Goal: Transaction & Acquisition: Subscribe to service/newsletter

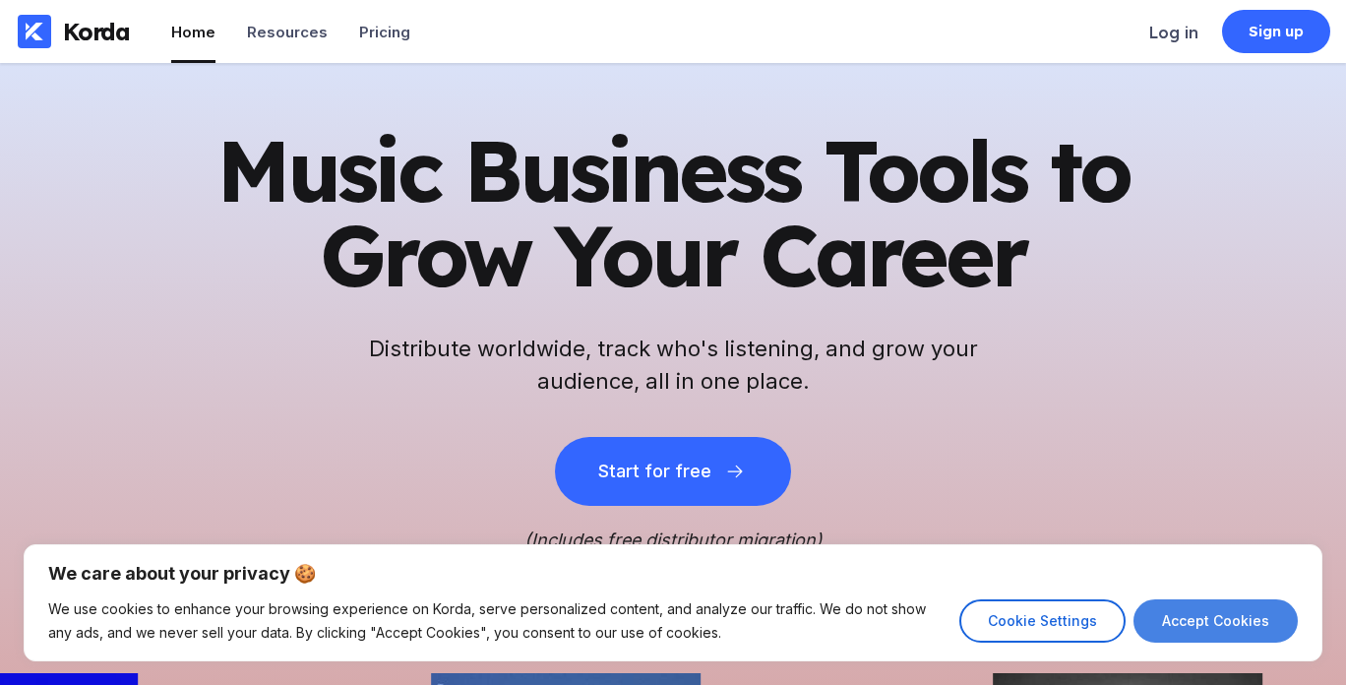
click at [1175, 614] on button "Accept Cookies" at bounding box center [1215, 620] width 164 height 43
checkbox input "true"
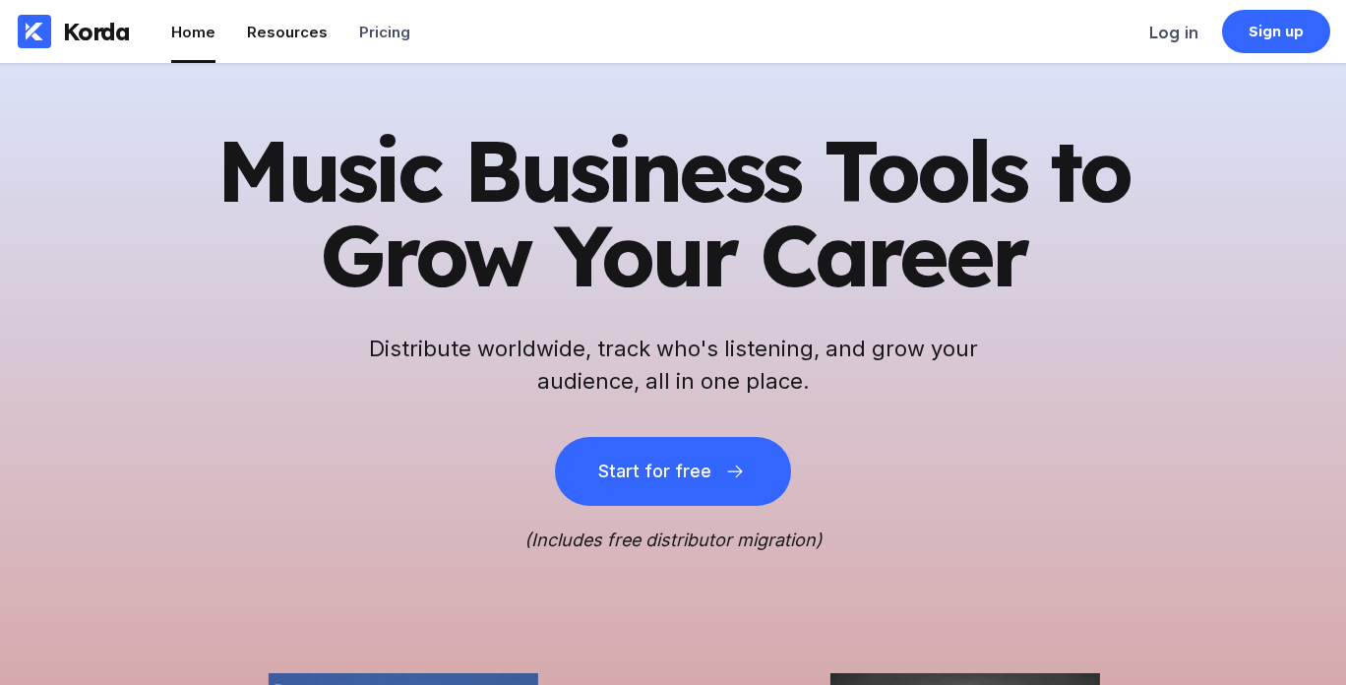
click at [290, 27] on div "Resources" at bounding box center [287, 32] width 81 height 19
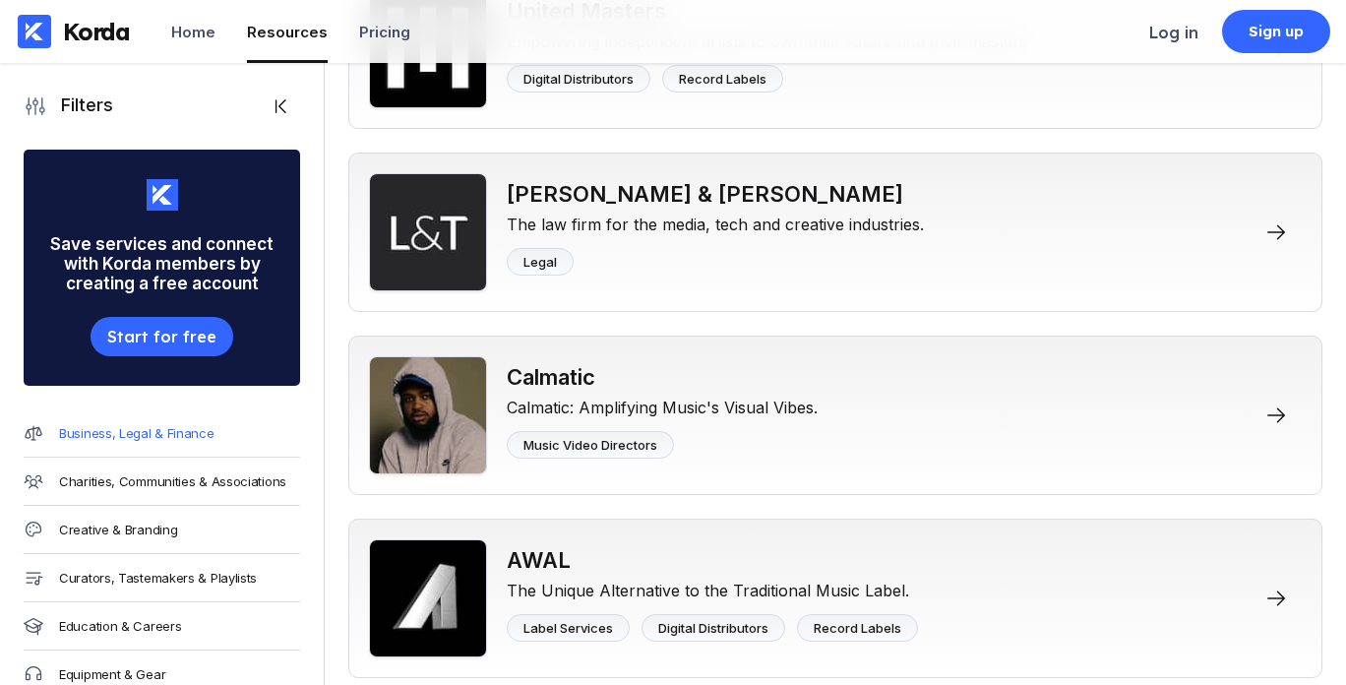
click at [148, 431] on div "Business, Legal & Finance" at bounding box center [136, 433] width 155 height 16
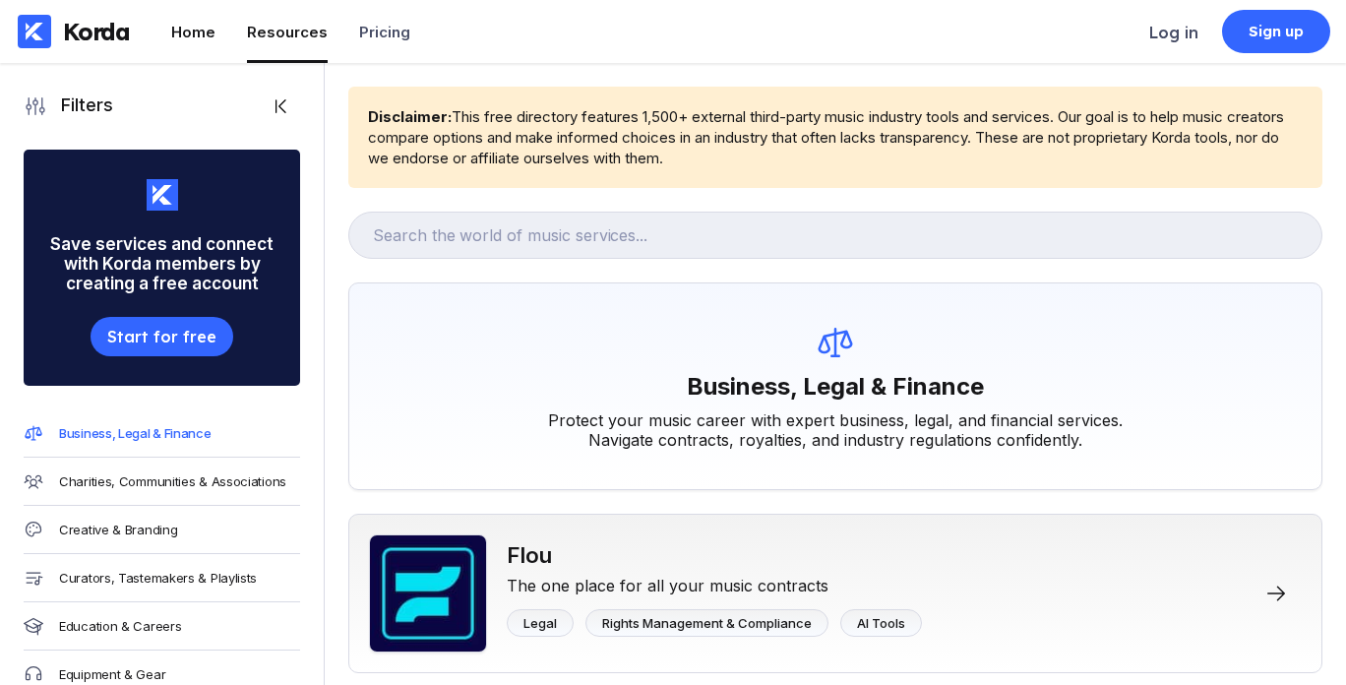
click at [191, 34] on div "Home" at bounding box center [193, 32] width 44 height 19
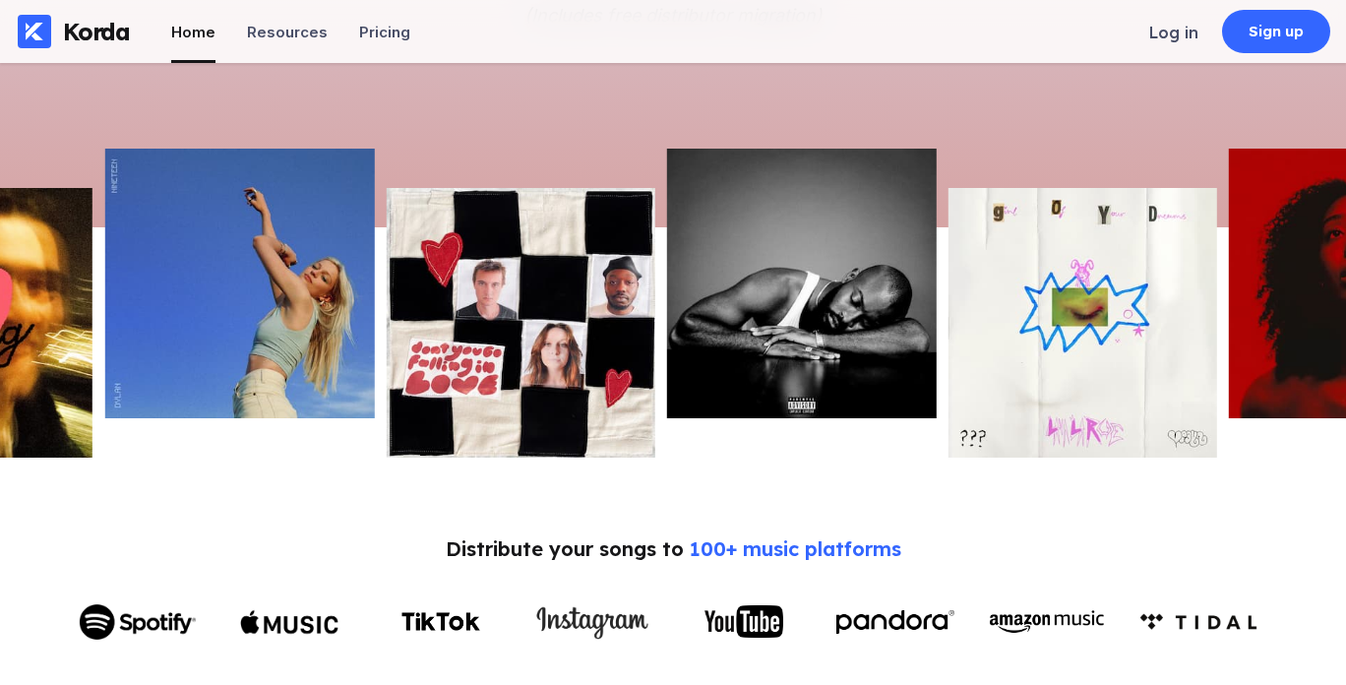
scroll to position [521, 0]
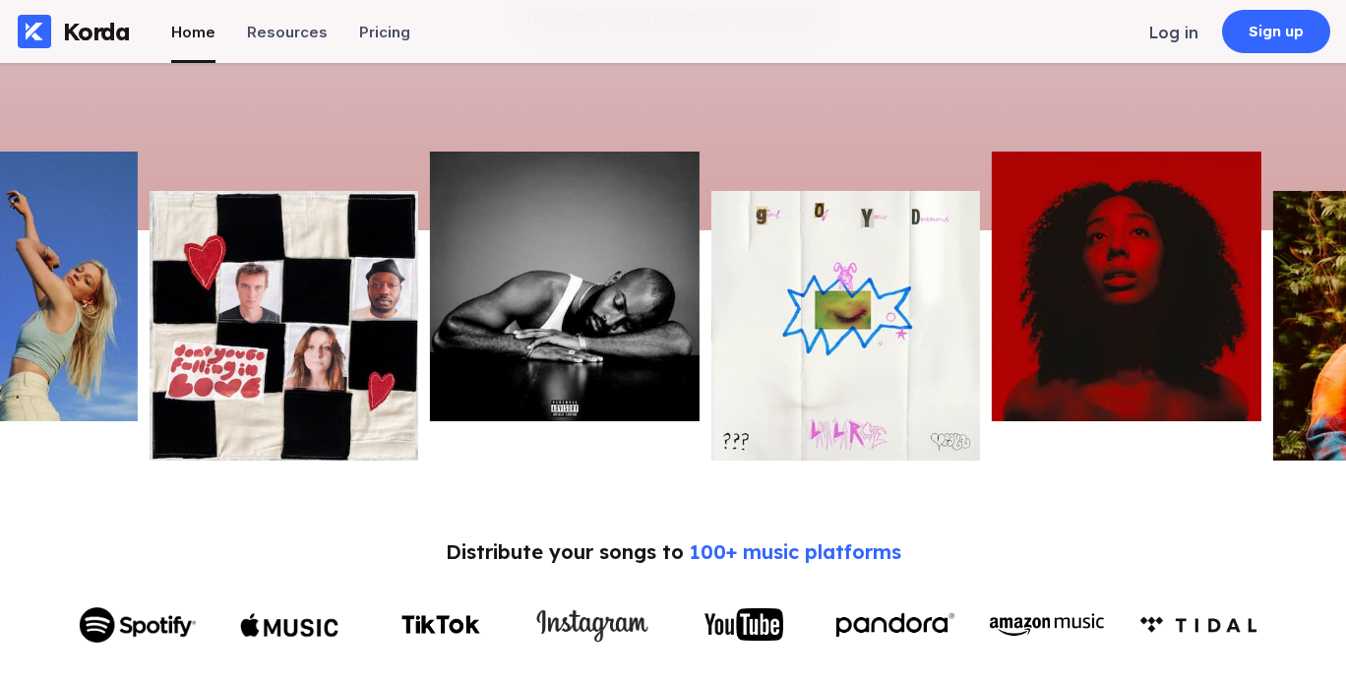
click at [93, 30] on div "Korda" at bounding box center [96, 32] width 67 height 30
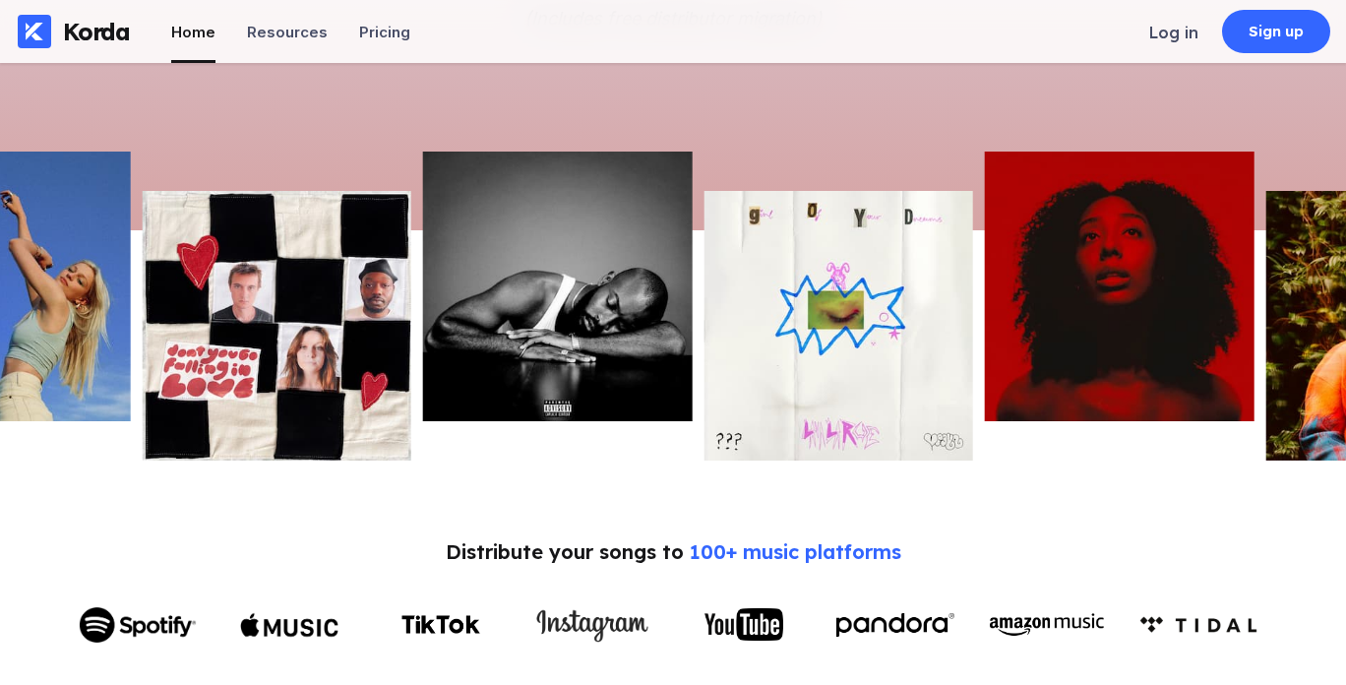
scroll to position [0, 0]
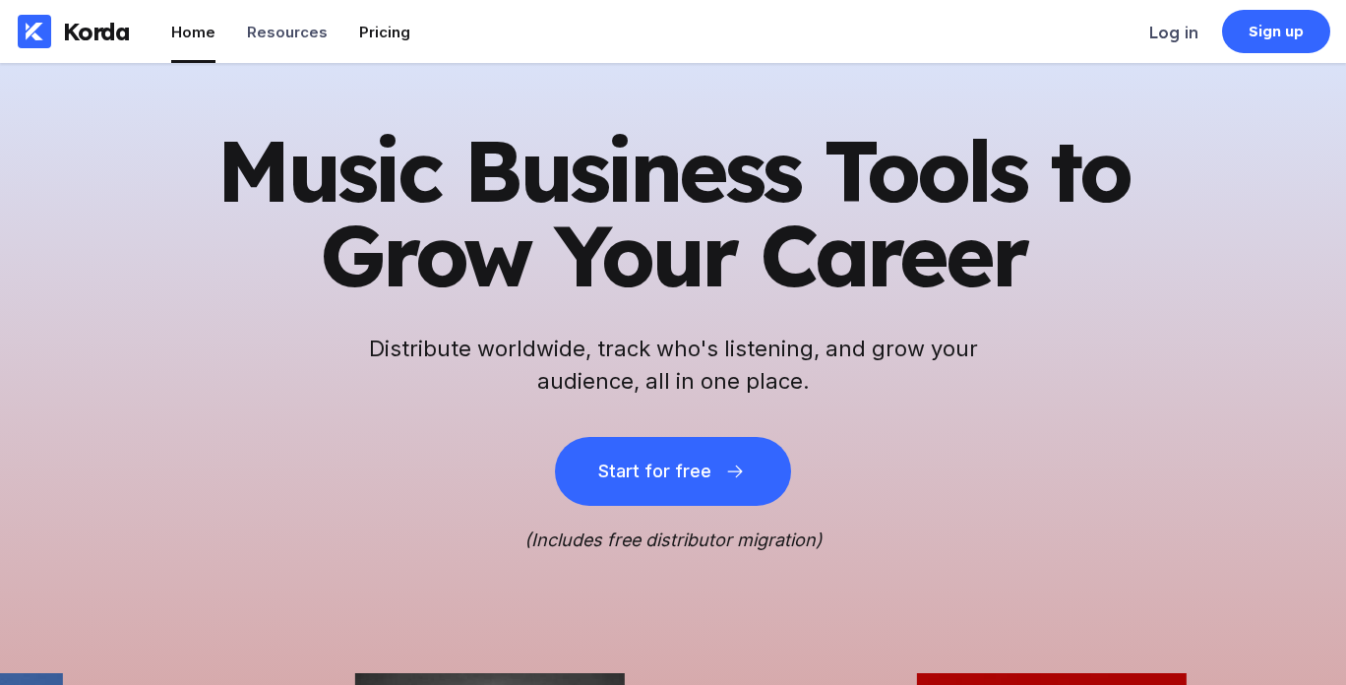
click at [370, 30] on div "Pricing" at bounding box center [384, 32] width 51 height 19
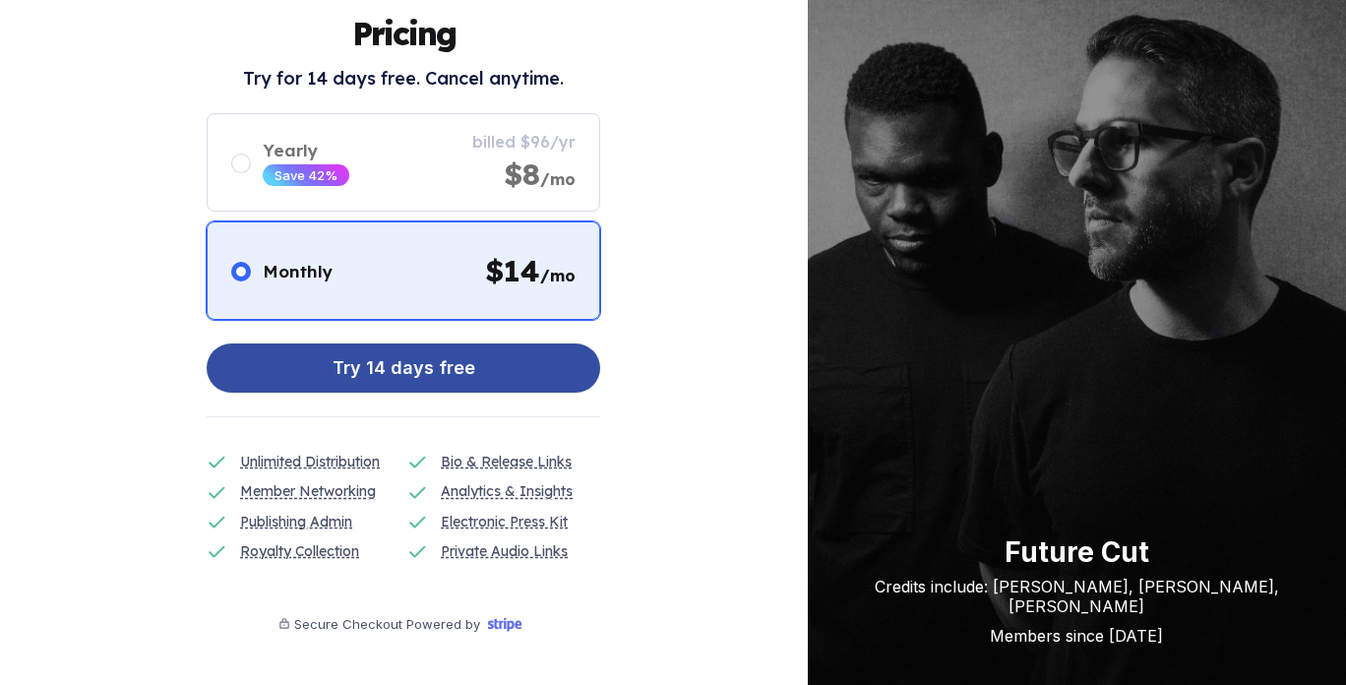
scroll to position [93, 0]
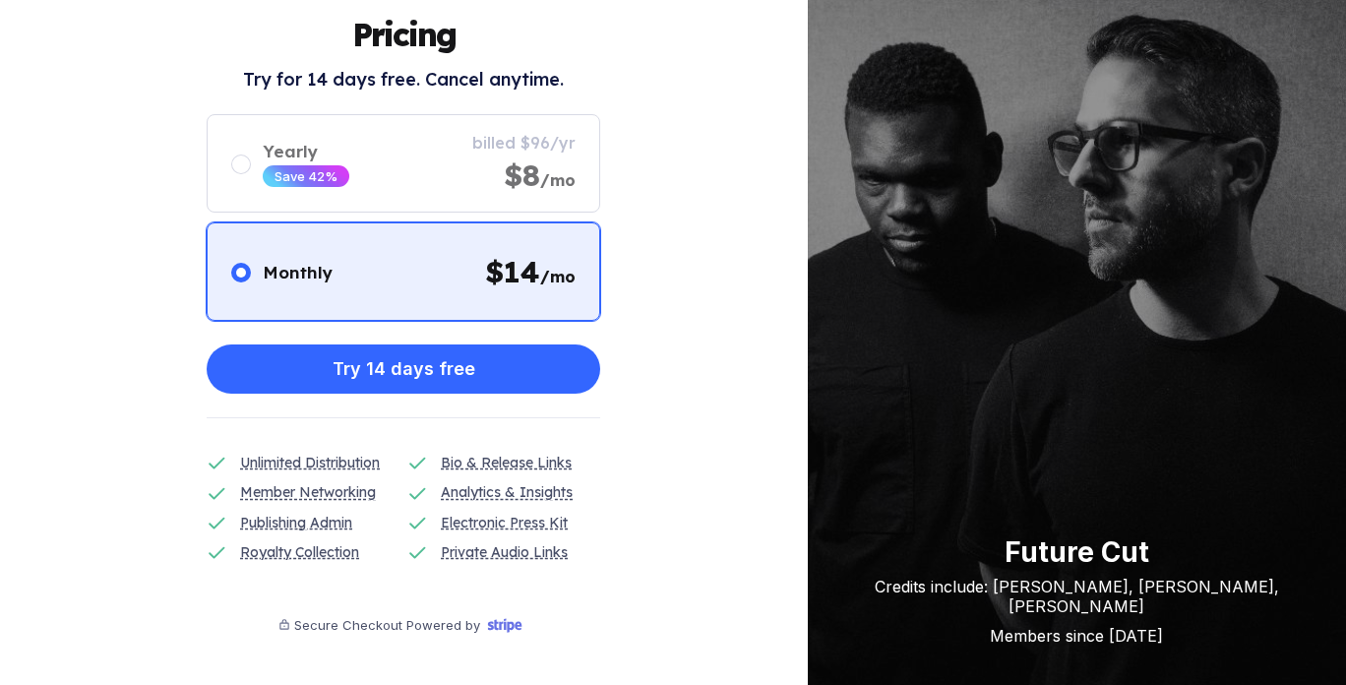
click at [1072, 556] on div "Future Cut" at bounding box center [1076, 551] width 459 height 33
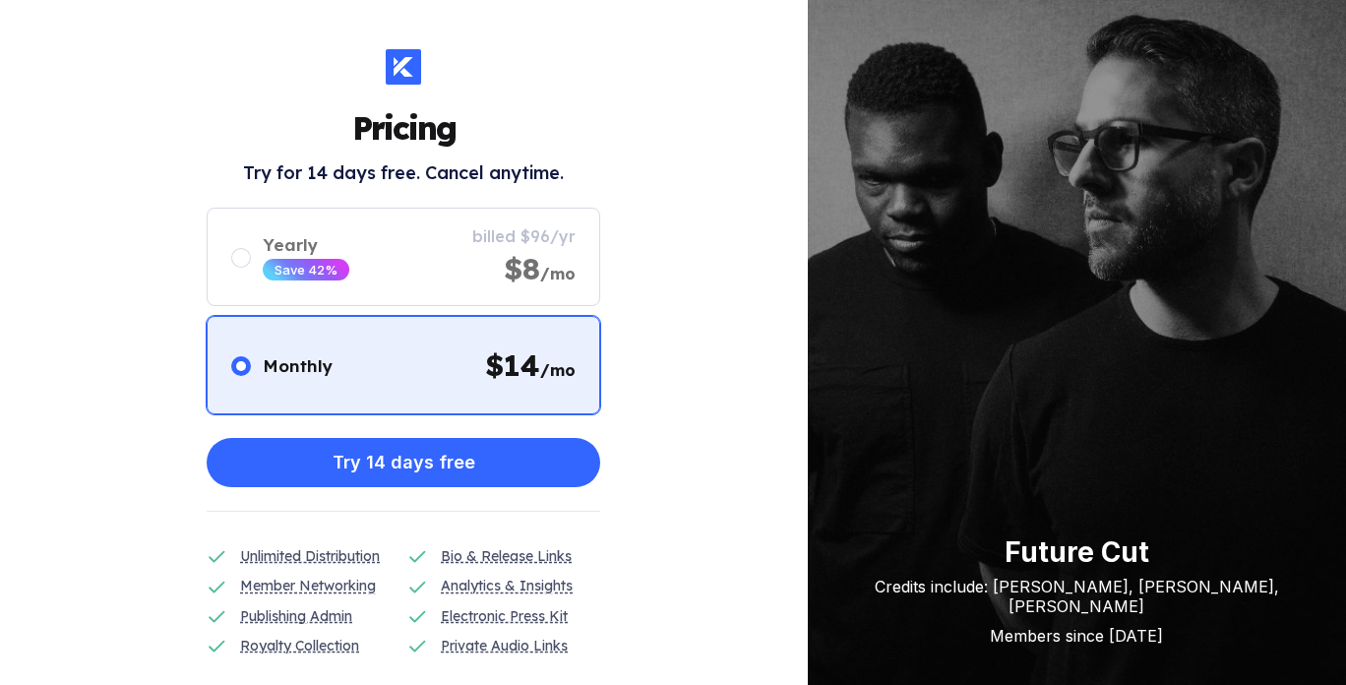
scroll to position [0, 0]
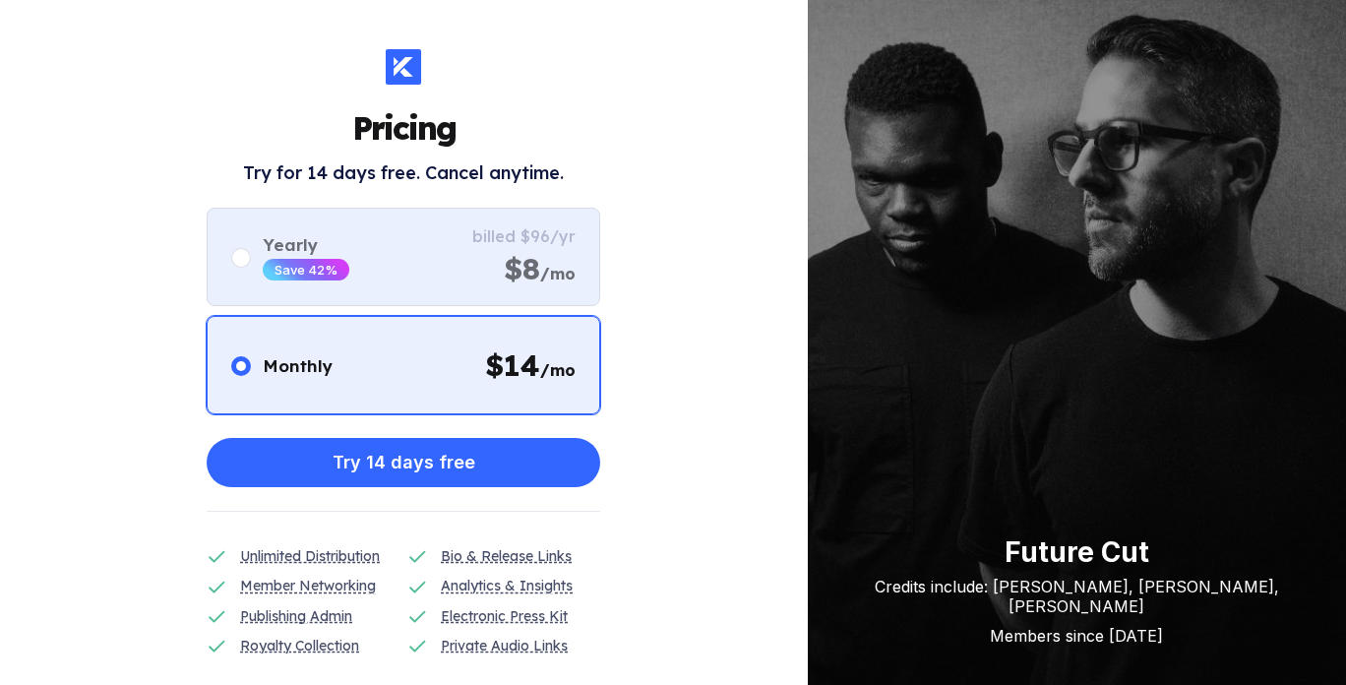
click at [462, 258] on div "Yearly Save 42% billed $96/yr $8 /mo" at bounding box center [403, 257] width 393 height 98
radio input "false"
radio input "true"
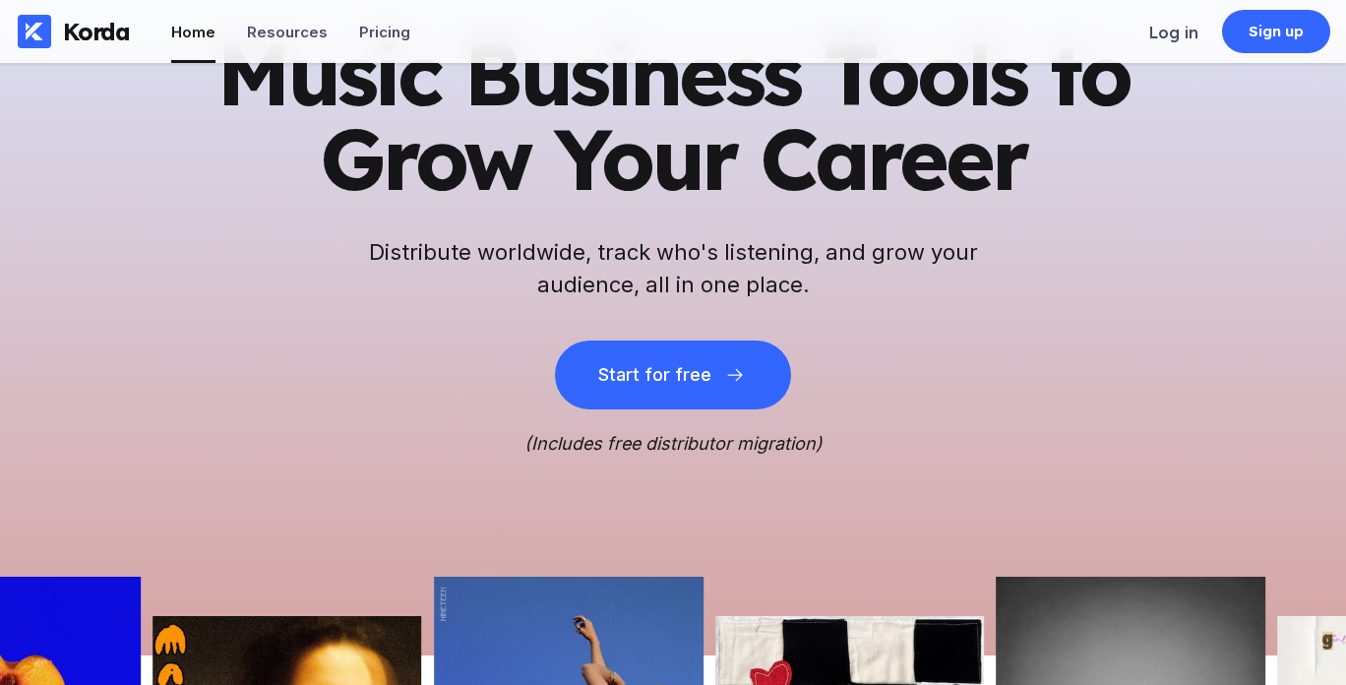
scroll to position [98, 0]
